Goal: Leave review/rating

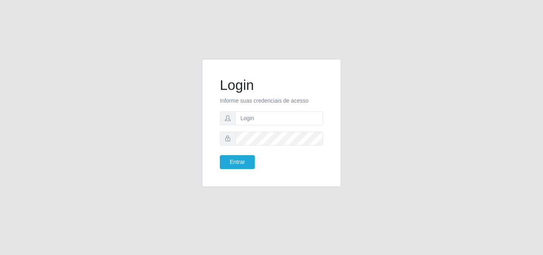
click at [261, 115] on input "text" at bounding box center [280, 118] width 88 height 14
type input "vitoria@saullus"
click at [220, 155] on button "Entrar" at bounding box center [237, 162] width 35 height 14
click at [242, 159] on button "Entrar" at bounding box center [237, 162] width 35 height 14
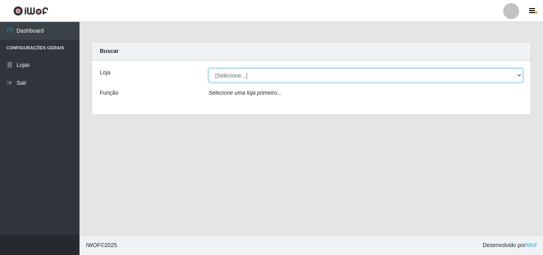
click at [289, 80] on select "[Selecione...] Saullus Supermercados" at bounding box center [366, 75] width 315 height 14
select select "423"
click at [209, 68] on select "[Selecione...] Saullus Supermercados" at bounding box center [366, 75] width 315 height 14
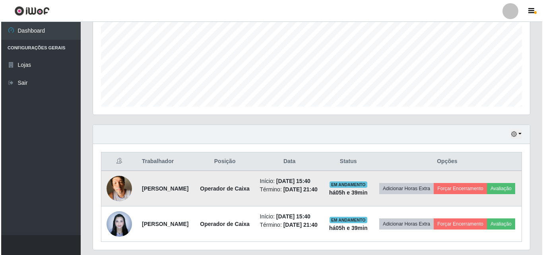
scroll to position [214, 0]
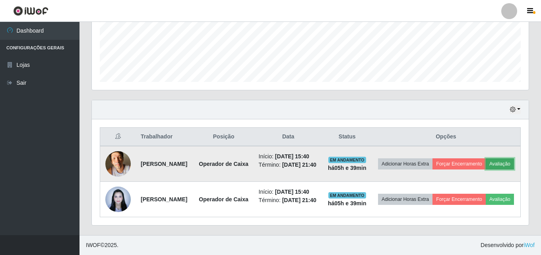
click at [486, 163] on button "Avaliação" at bounding box center [500, 163] width 28 height 11
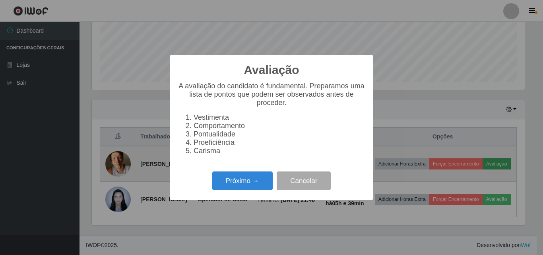
scroll to position [165, 433]
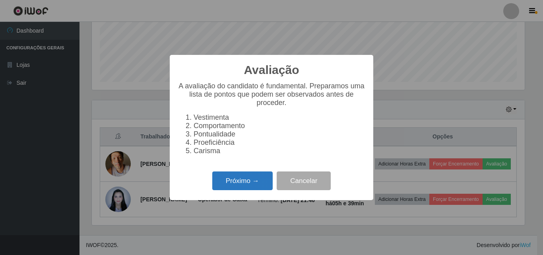
click at [228, 184] on button "Próximo →" at bounding box center [242, 180] width 60 height 19
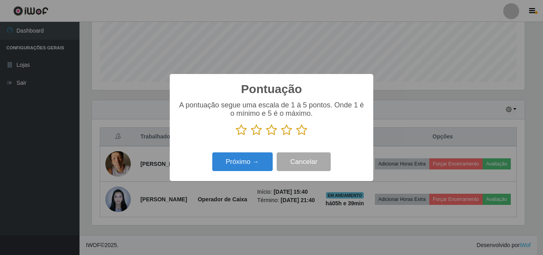
scroll to position [397655, 397387]
click at [304, 130] on icon at bounding box center [301, 130] width 11 height 12
click at [296, 136] on input "radio" at bounding box center [296, 136] width 0 height 0
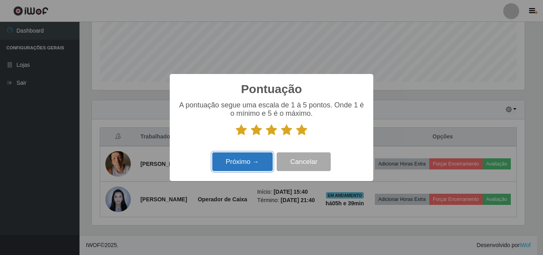
click at [255, 165] on button "Próximo →" at bounding box center [242, 161] width 60 height 19
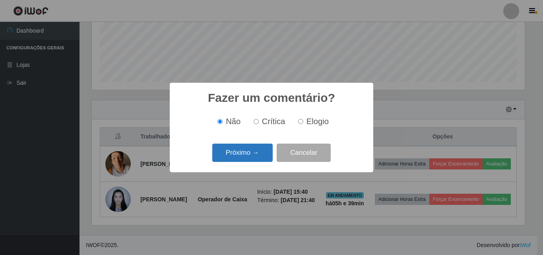
click at [248, 153] on button "Próximo →" at bounding box center [242, 153] width 60 height 19
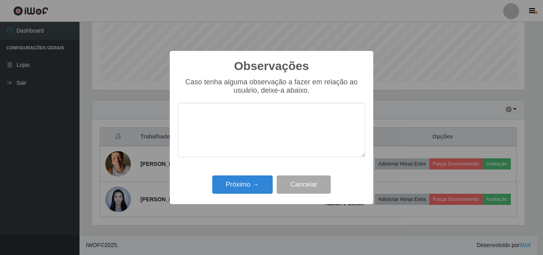
click at [238, 115] on textarea at bounding box center [272, 130] width 188 height 55
drag, startPoint x: 274, startPoint y: 115, endPoint x: 180, endPoint y: 118, distance: 94.3
click at [180, 118] on textarea "Otimo profissional" at bounding box center [272, 130] width 188 height 55
type textarea "Otimo profissional"
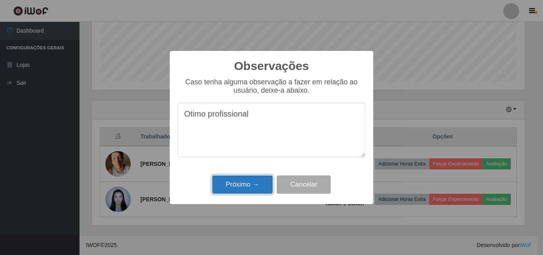
click at [252, 188] on button "Próximo →" at bounding box center [242, 184] width 60 height 19
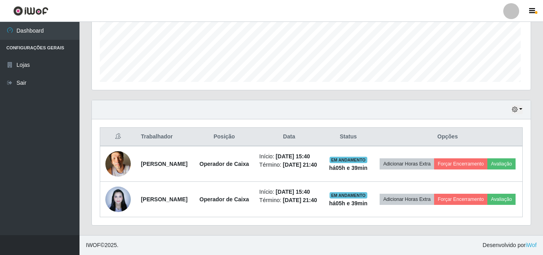
scroll to position [165, 437]
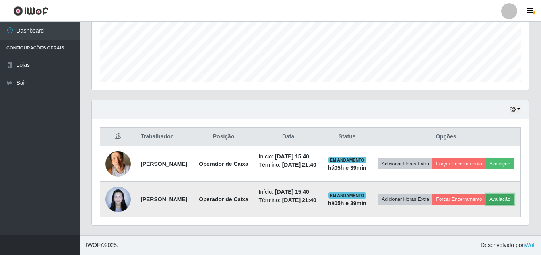
click at [486, 202] on button "Avaliação" at bounding box center [500, 199] width 28 height 11
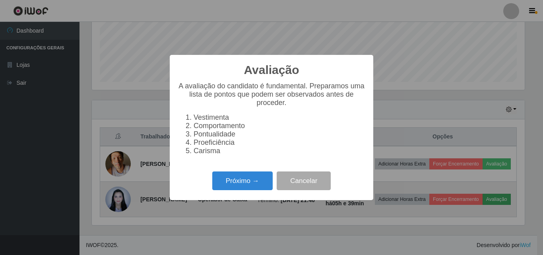
scroll to position [165, 433]
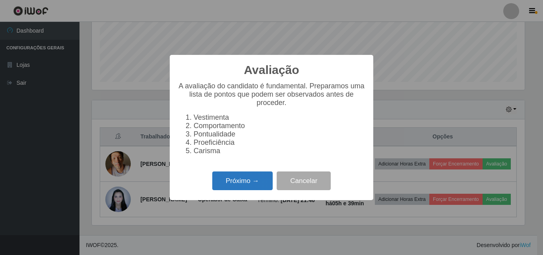
click at [246, 182] on button "Próximo →" at bounding box center [242, 180] width 60 height 19
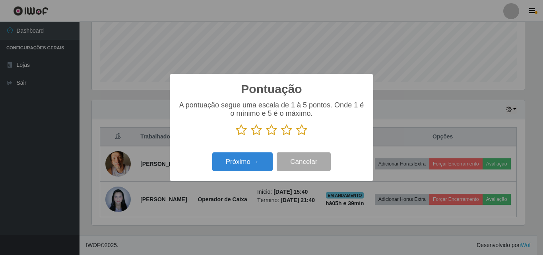
scroll to position [397655, 397387]
click at [307, 130] on icon at bounding box center [301, 130] width 11 height 12
click at [296, 136] on input "radio" at bounding box center [296, 136] width 0 height 0
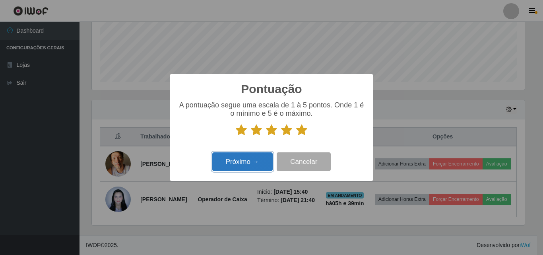
click at [257, 165] on button "Próximo →" at bounding box center [242, 161] width 60 height 19
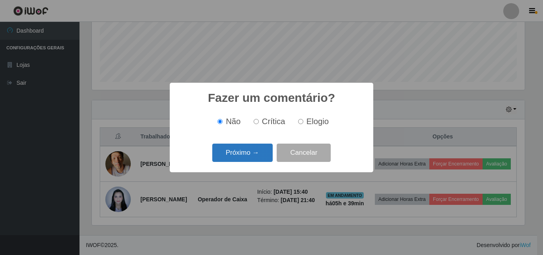
click at [248, 152] on button "Próximo →" at bounding box center [242, 153] width 60 height 19
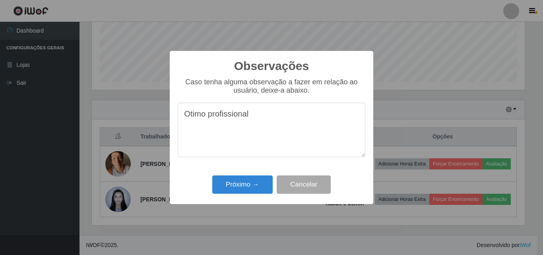
click at [207, 120] on textarea "Otimo profissional" at bounding box center [272, 130] width 188 height 55
type textarea "Otima profissional"
click at [237, 187] on button "Próximo →" at bounding box center [242, 184] width 60 height 19
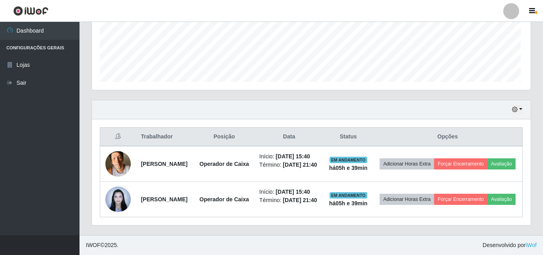
scroll to position [165, 437]
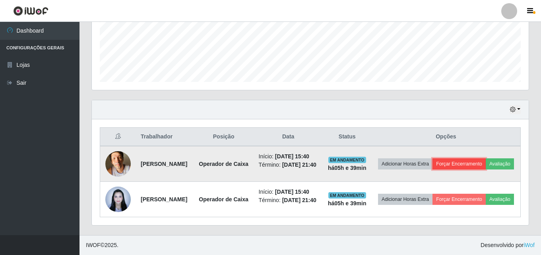
click at [476, 158] on button "Forçar Encerramento" at bounding box center [459, 163] width 53 height 11
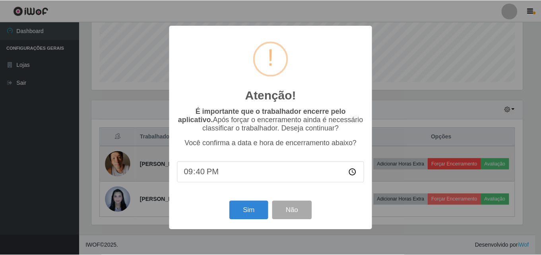
scroll to position [165, 433]
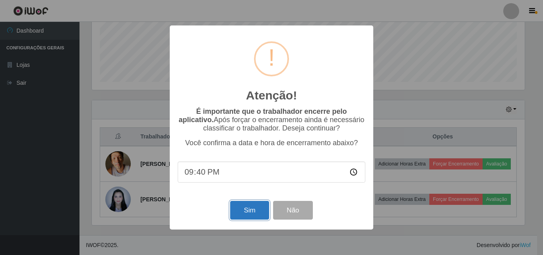
click at [237, 209] on button "Sim" at bounding box center [249, 210] width 39 height 19
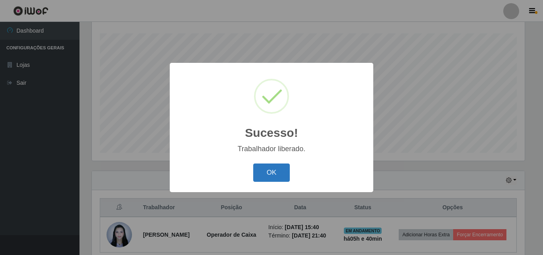
click at [271, 168] on button "OK" at bounding box center [271, 173] width 37 height 19
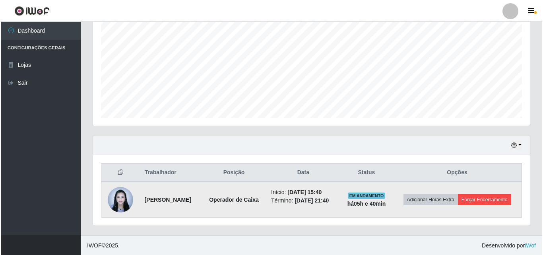
scroll to position [167, 0]
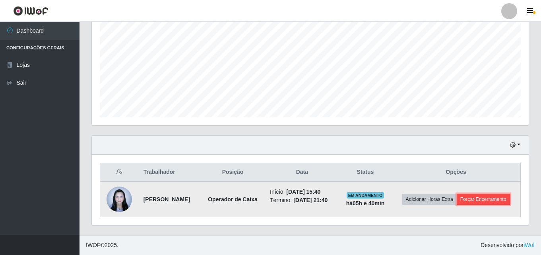
click at [491, 200] on button "Forçar Encerramento" at bounding box center [483, 199] width 53 height 11
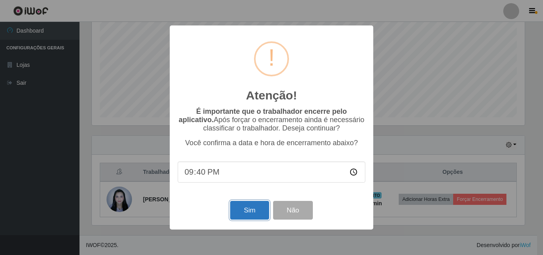
click at [250, 211] on button "Sim" at bounding box center [249, 210] width 39 height 19
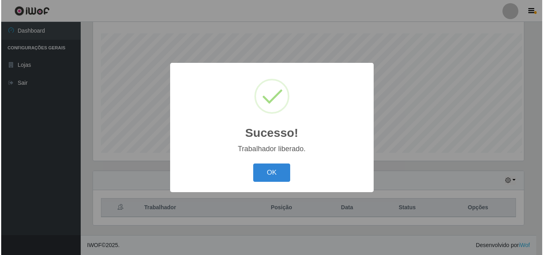
scroll to position [0, 0]
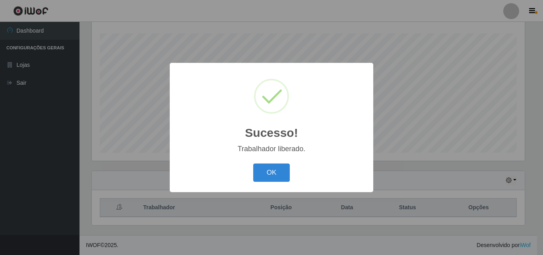
click at [308, 169] on div "OK Cancel" at bounding box center [272, 172] width 188 height 23
click at [274, 177] on button "OK" at bounding box center [271, 173] width 37 height 19
